Goal: Transaction & Acquisition: Purchase product/service

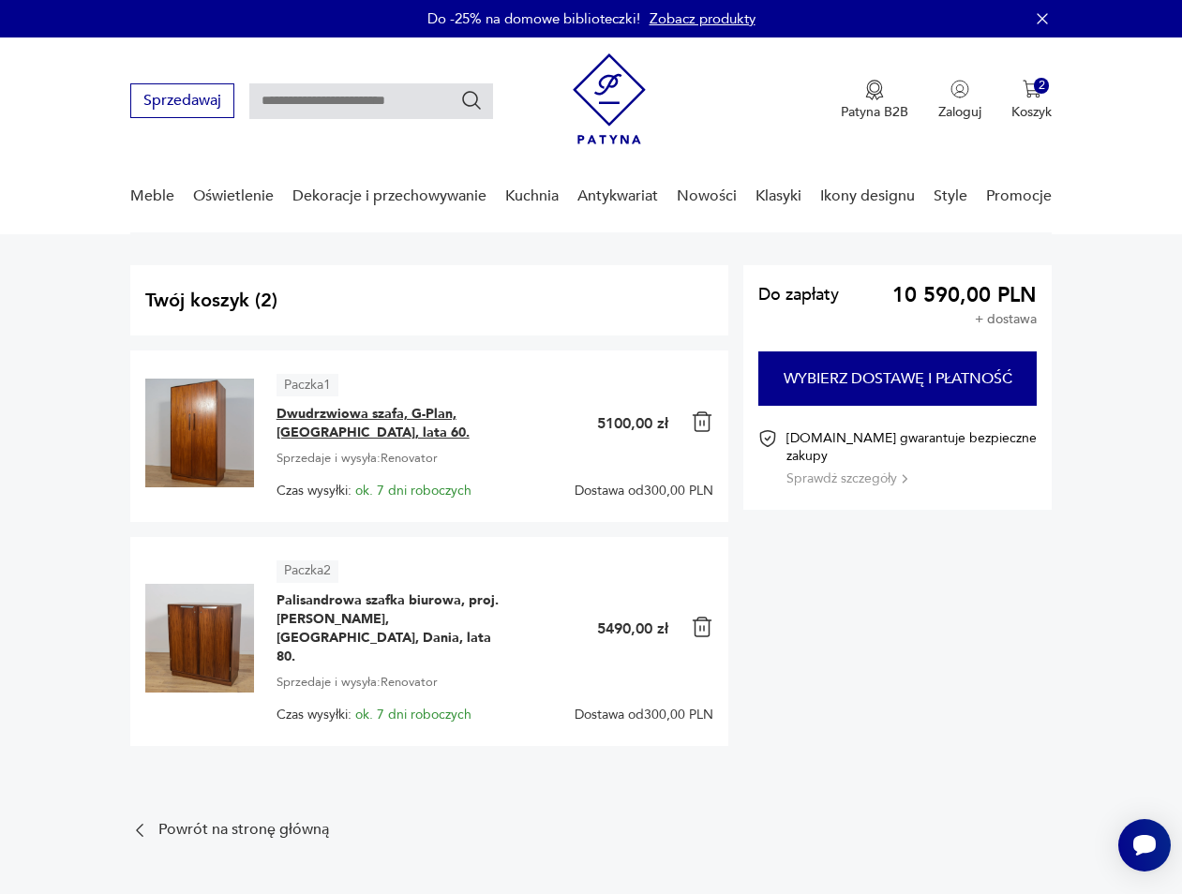
click at [397, 418] on span "Dwudrzwiowa szafa, G-Plan, [GEOGRAPHIC_DATA], lata 60." at bounding box center [394, 423] width 234 height 37
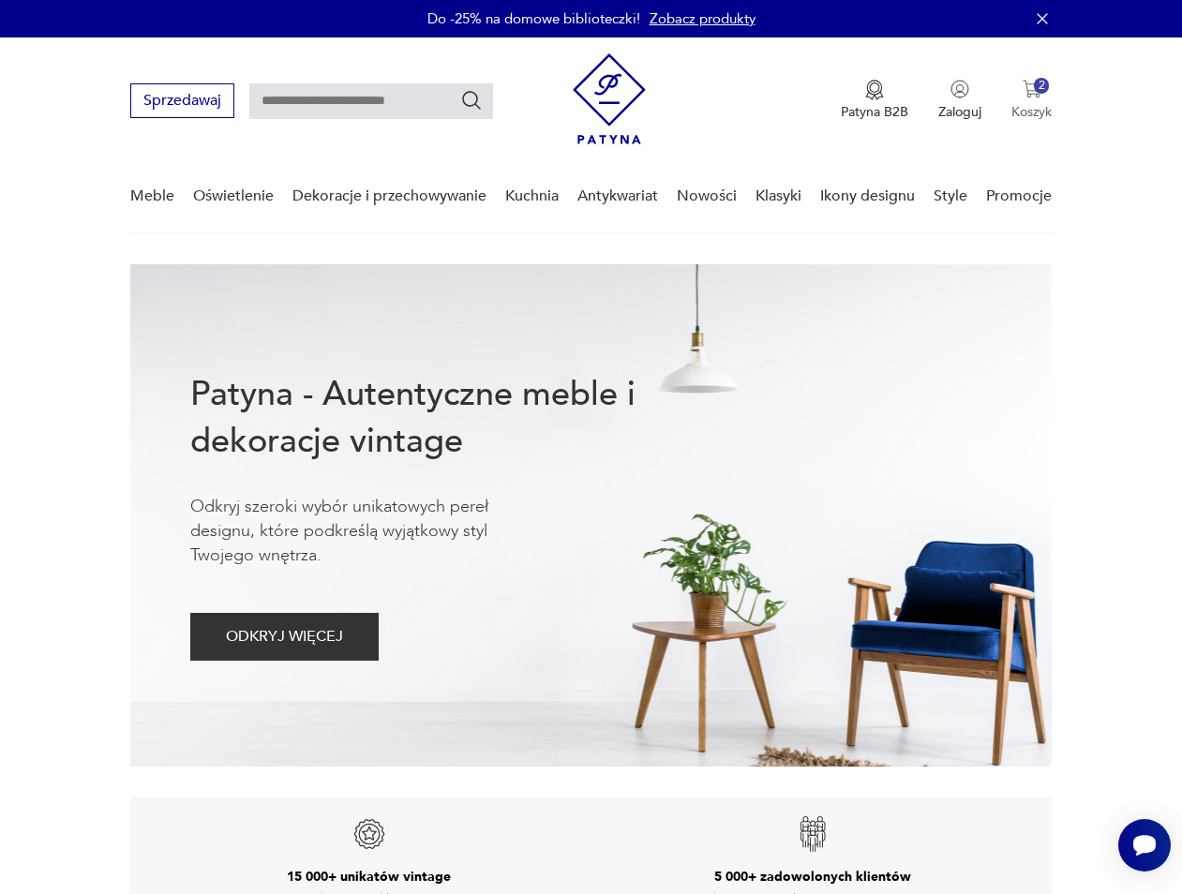
click at [1027, 100] on button "2 Koszyk" at bounding box center [1031, 100] width 40 height 41
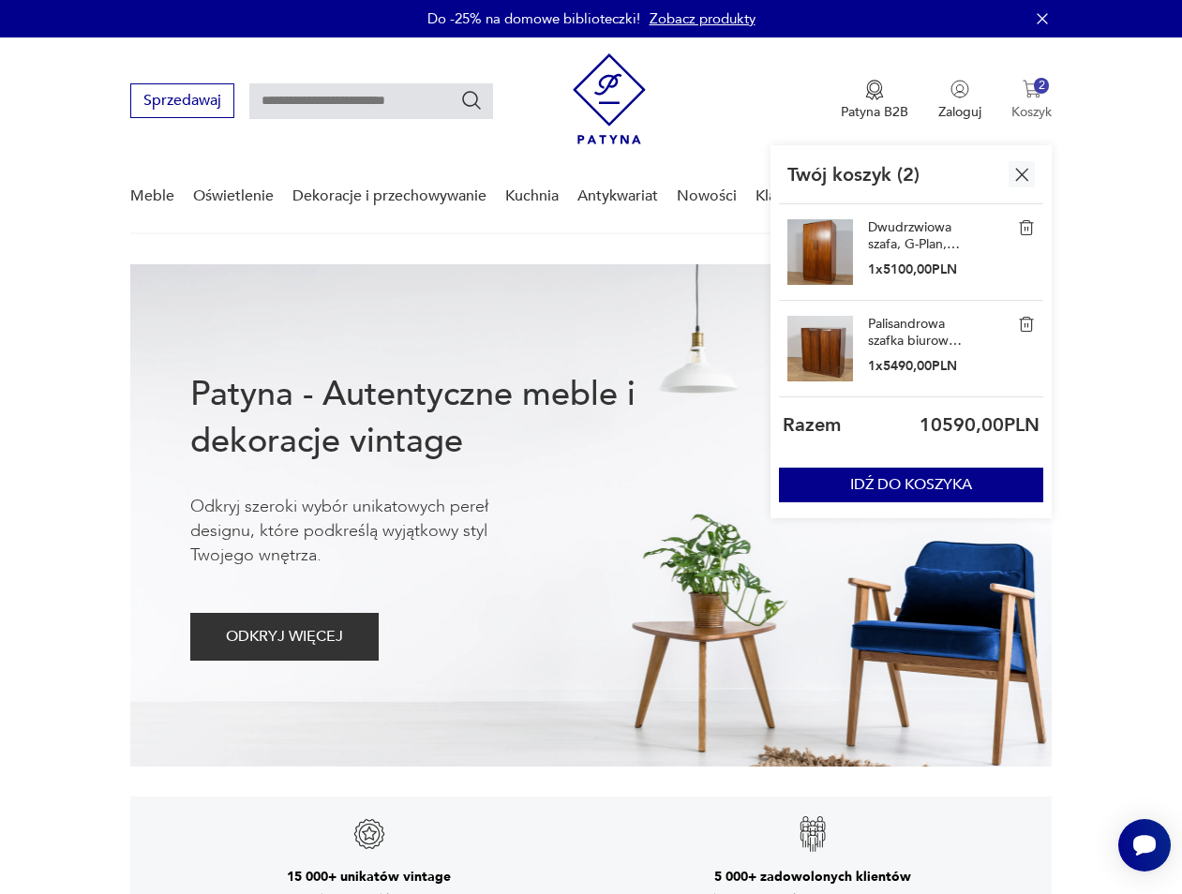
click at [1031, 93] on img "button" at bounding box center [1032, 89] width 19 height 19
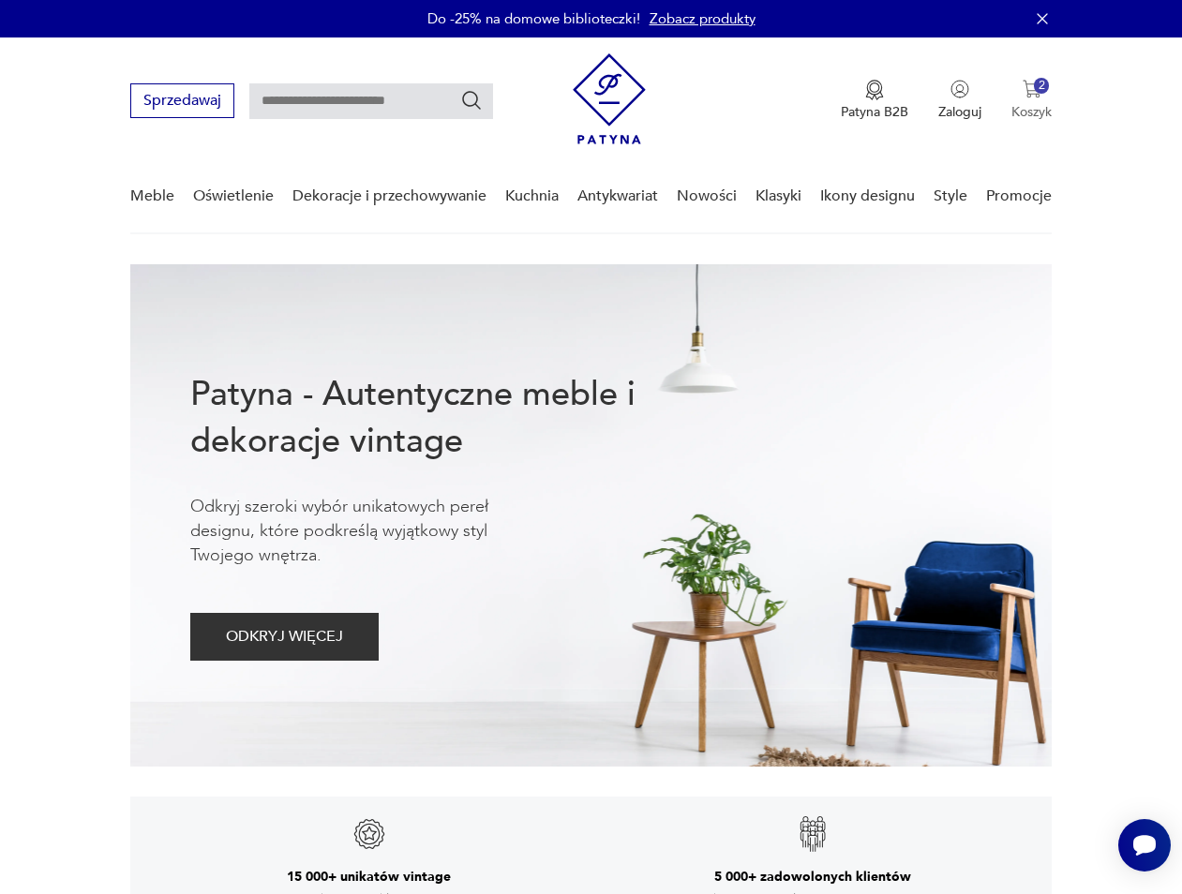
click at [1031, 93] on img "button" at bounding box center [1032, 89] width 19 height 19
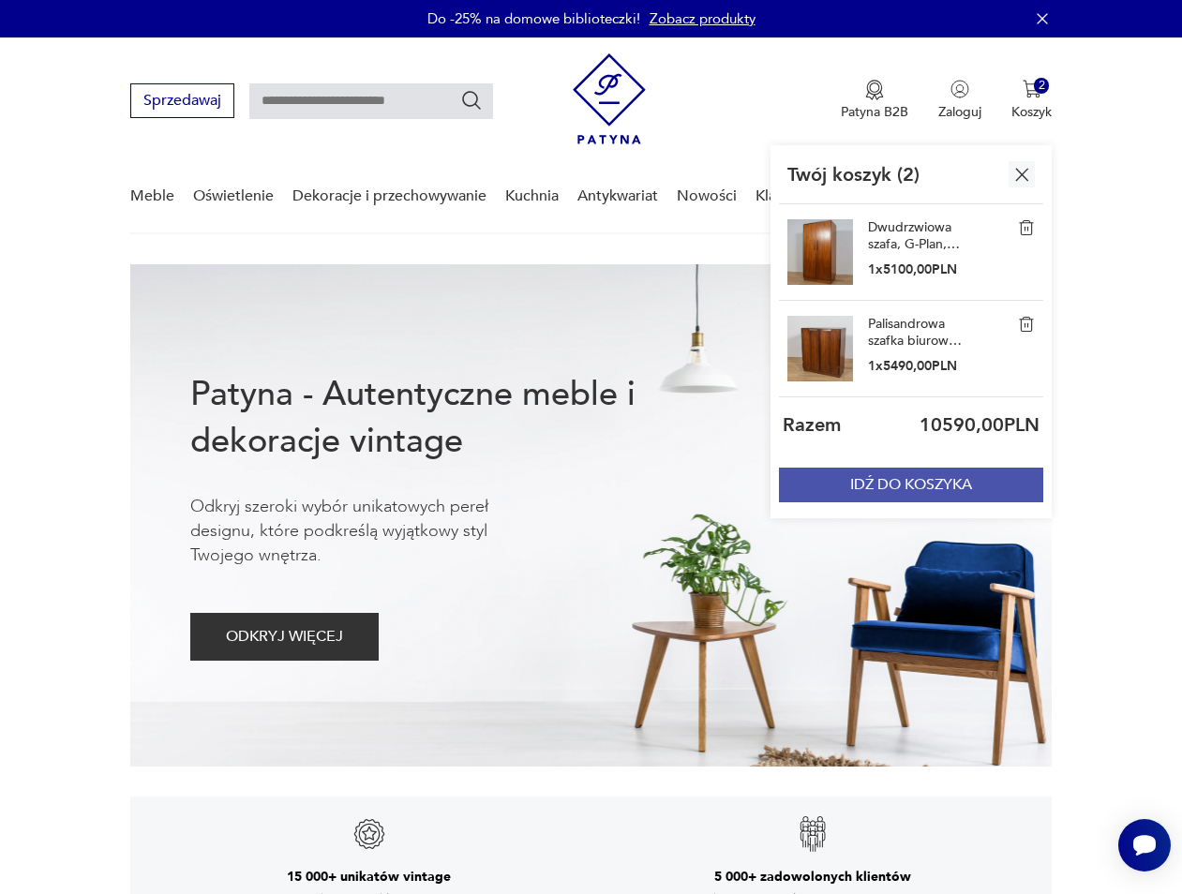
click at [877, 489] on button "IDŹ DO KOSZYKA" at bounding box center [911, 485] width 264 height 35
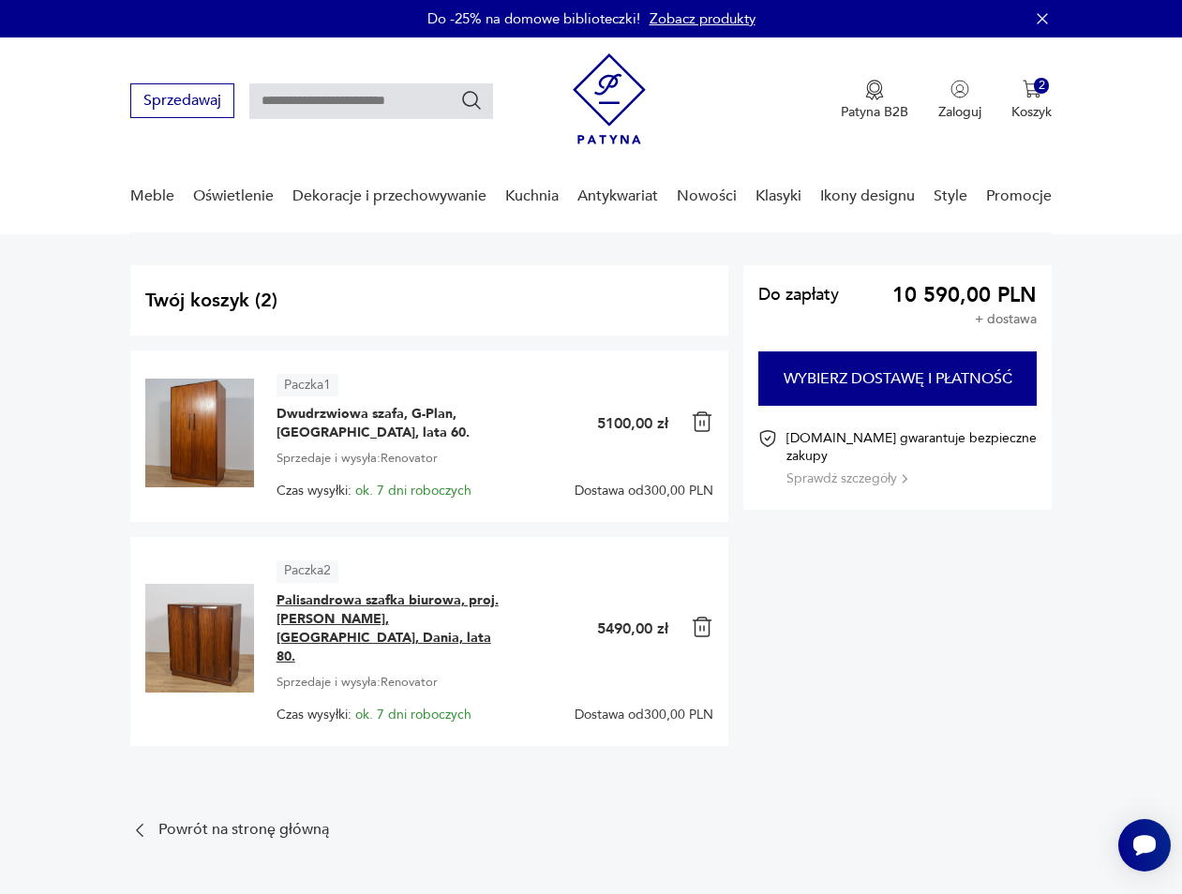
click at [377, 615] on span "Palisandrowa szafka biurowa, proj. [PERSON_NAME], [GEOGRAPHIC_DATA], Dania, lat…" at bounding box center [394, 628] width 234 height 75
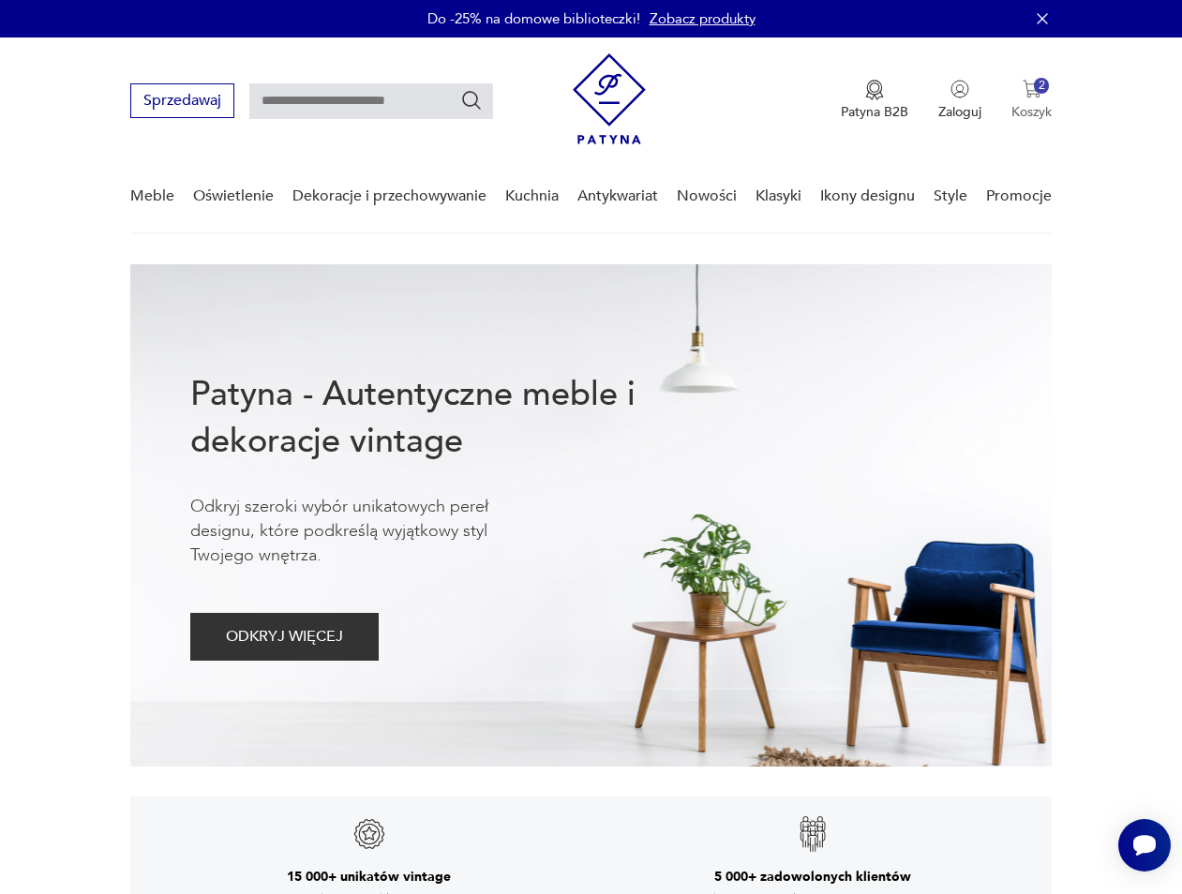
click at [1035, 97] on button "2 Koszyk" at bounding box center [1031, 100] width 40 height 41
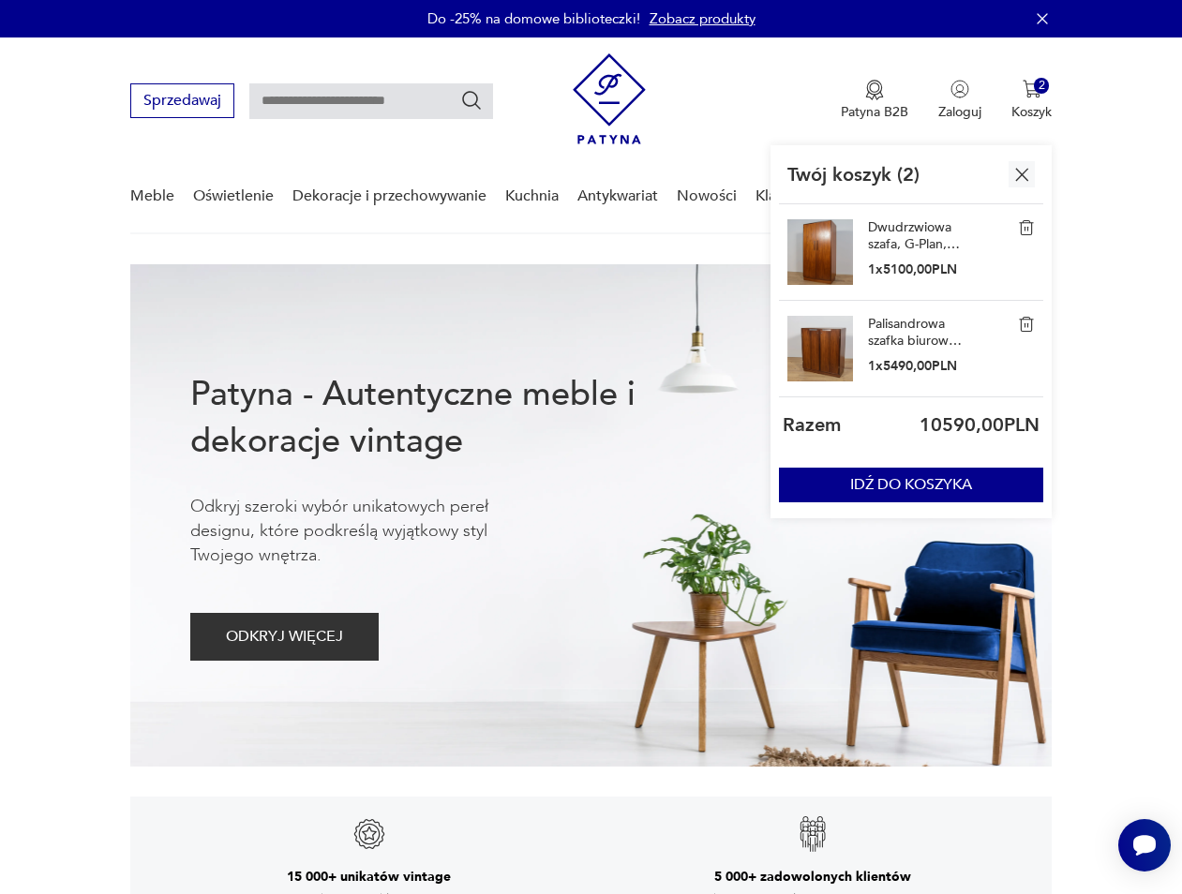
click at [1021, 171] on img "button" at bounding box center [1021, 174] width 23 height 23
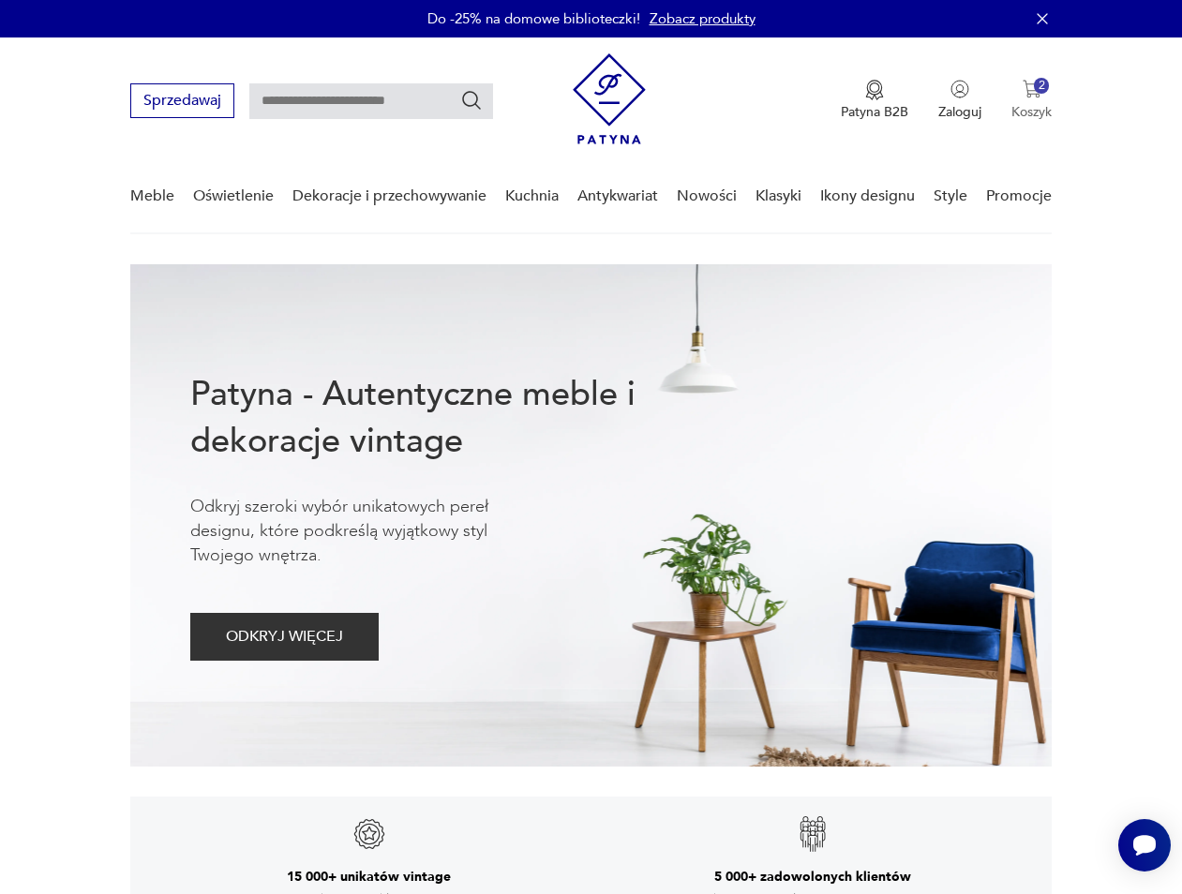
click at [1021, 97] on button "2 Koszyk" at bounding box center [1031, 100] width 40 height 41
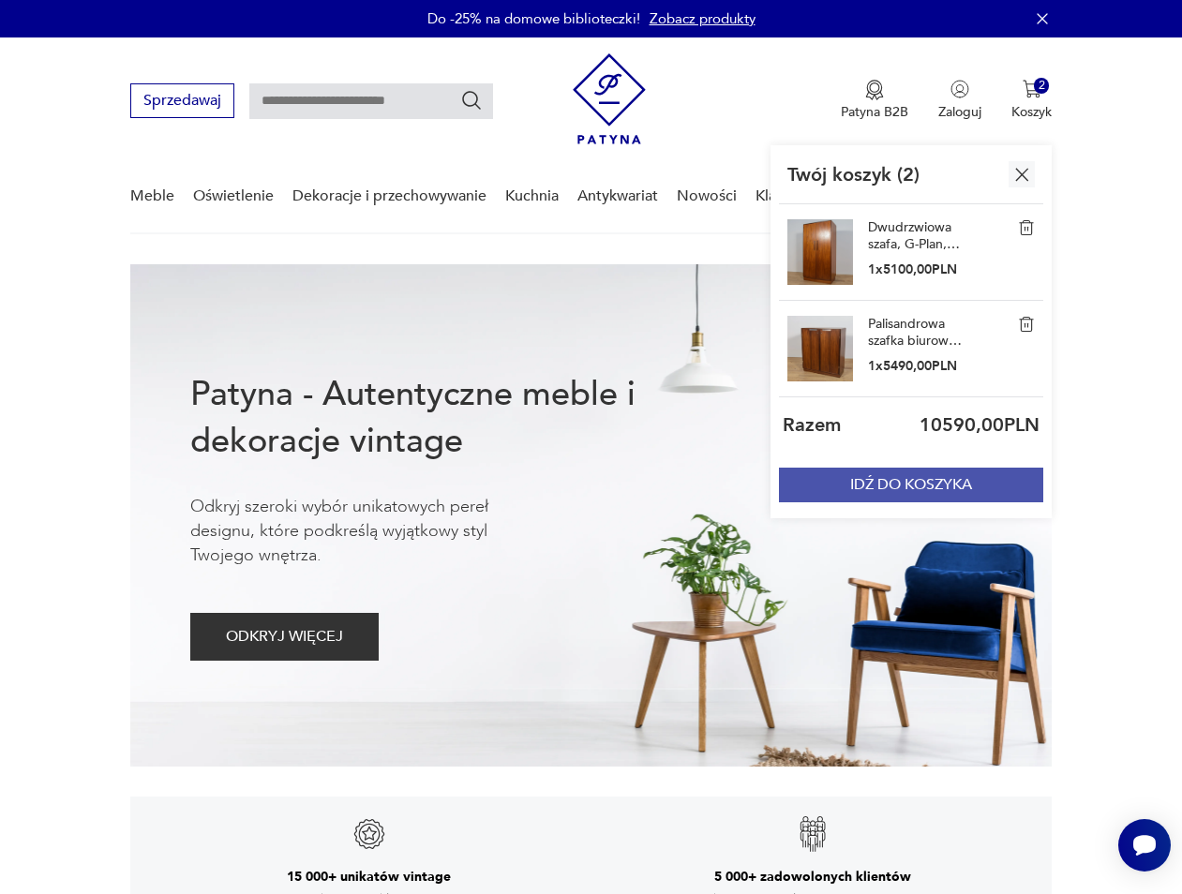
click at [905, 487] on button "IDŹ DO KOSZYKA" at bounding box center [911, 485] width 264 height 35
